Goal: Transaction & Acquisition: Purchase product/service

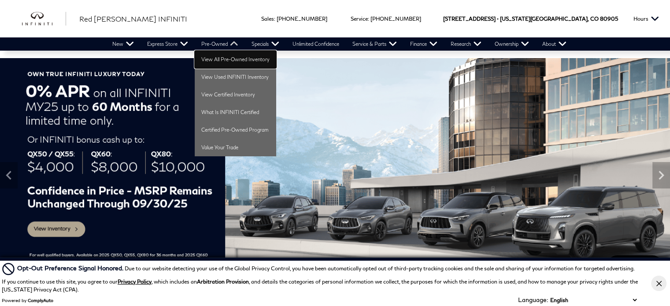
click at [223, 57] on link "View All Pre-Owned Inventory" at bounding box center [235, 60] width 81 height 18
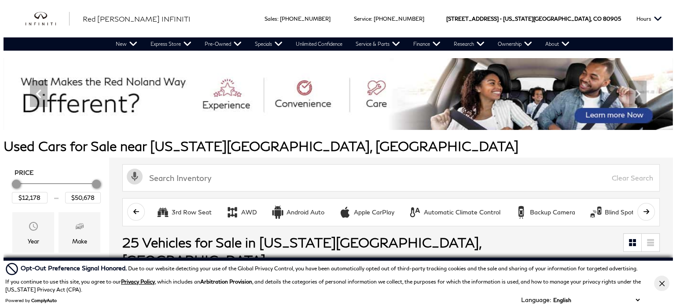
scroll to position [95, 0]
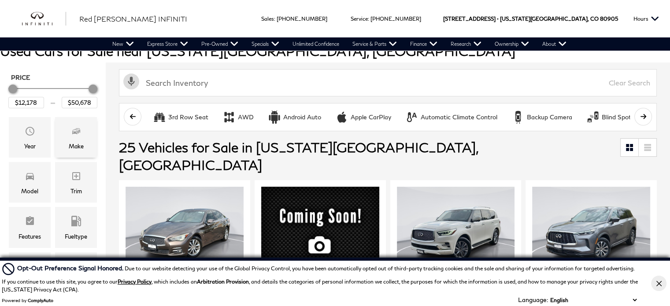
click at [71, 135] on icon "Make" at bounding box center [76, 131] width 11 height 11
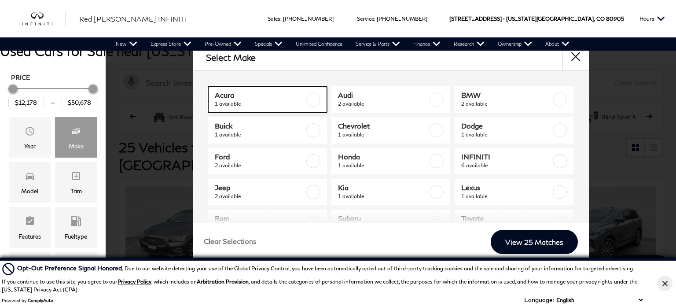
click at [313, 102] on label at bounding box center [313, 99] width 14 height 14
type input "$23,378"
checkbox input "true"
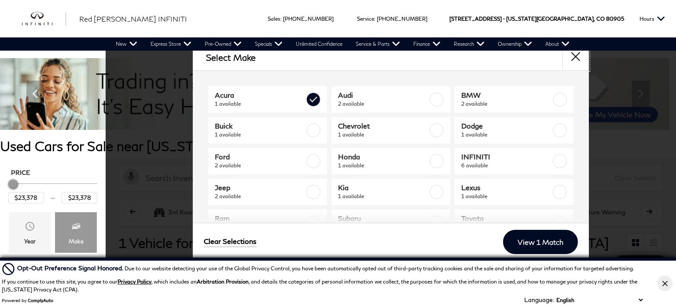
click at [575, 55] on button "close" at bounding box center [576, 57] width 26 height 26
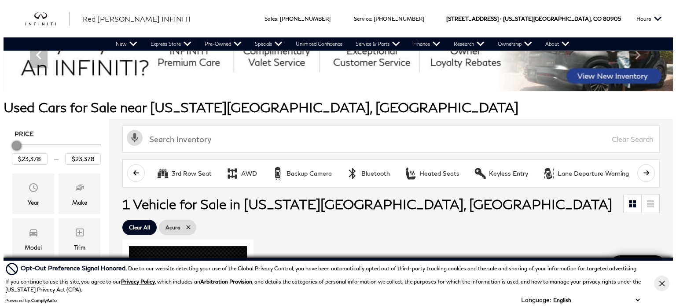
scroll to position [39, 0]
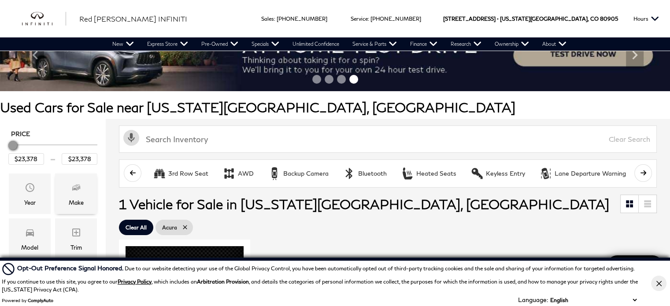
click at [79, 187] on icon "Make" at bounding box center [77, 186] width 4 height 4
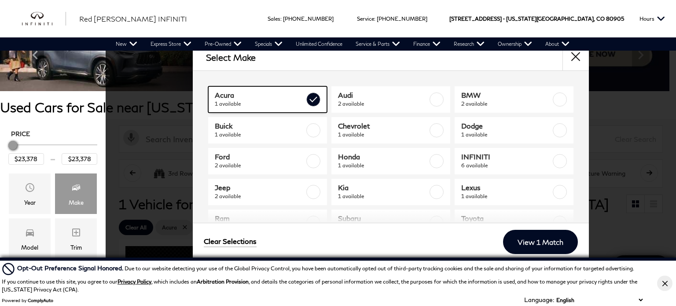
click at [311, 99] on label at bounding box center [313, 99] width 14 height 14
type input "$12,178"
type input "$50,678"
checkbox input "false"
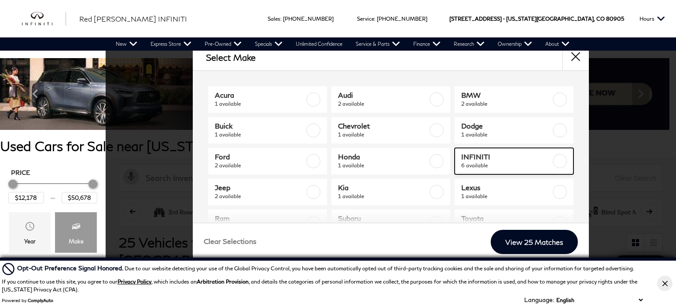
click at [553, 160] on label at bounding box center [560, 161] width 14 height 14
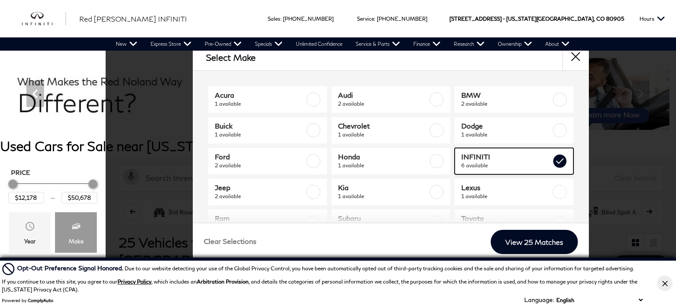
type input "$49,378"
checkbox input "true"
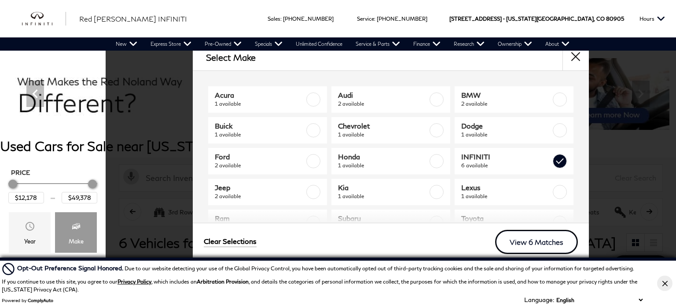
click at [533, 248] on link "View 6 Matches" at bounding box center [536, 242] width 83 height 24
